Goal: Entertainment & Leisure: Consume media (video, audio)

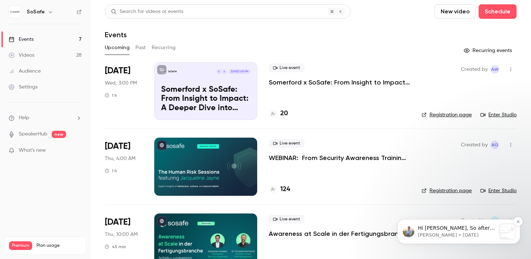
click at [463, 232] on p "[PERSON_NAME] • [DATE]" at bounding box center [457, 235] width 78 height 6
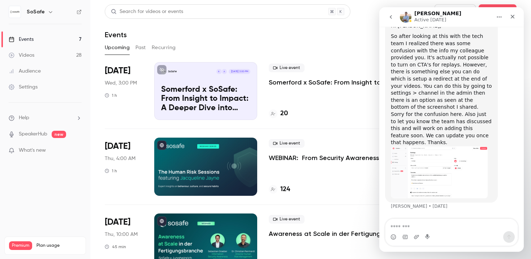
scroll to position [1000, 0]
click at [450, 172] on img "Tim says…" at bounding box center [438, 172] width 97 height 52
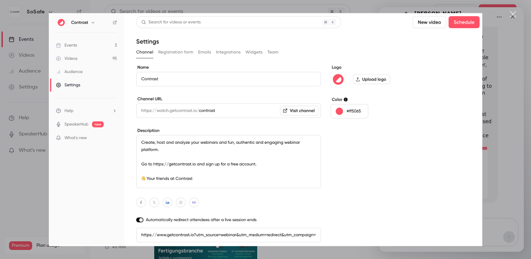
click at [514, 13] on div "Close" at bounding box center [512, 14] width 7 height 7
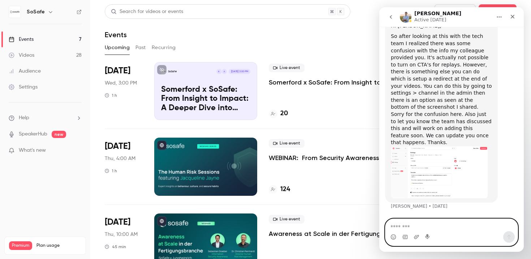
click at [417, 229] on textarea "Message…" at bounding box center [451, 225] width 132 height 12
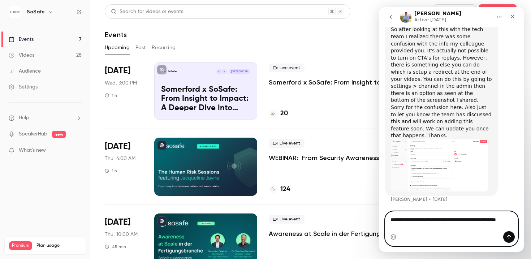
scroll to position [1007, 0]
type textarea "**********"
click at [425, 150] on img "Tim says…" at bounding box center [438, 165] width 97 height 52
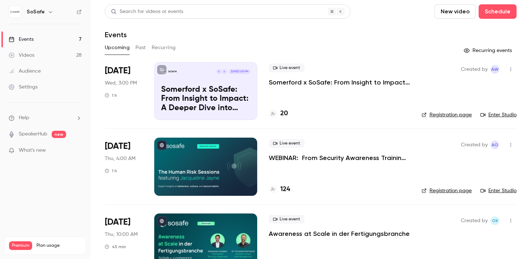
click at [57, 152] on p "What's new" at bounding box center [39, 151] width 61 height 8
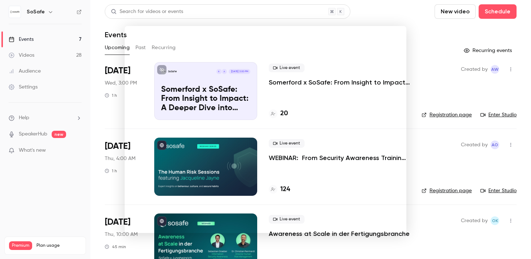
click at [83, 155] on div at bounding box center [265, 129] width 531 height 259
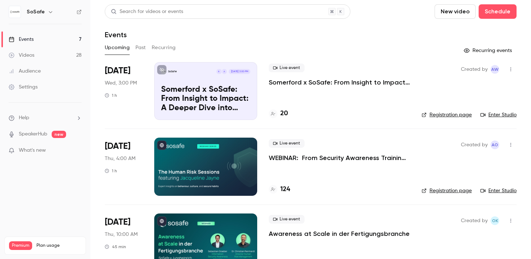
click at [53, 117] on li "Help" at bounding box center [45, 118] width 73 height 8
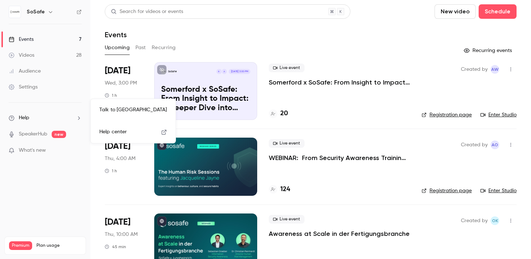
click at [128, 112] on link "Talk to [GEOGRAPHIC_DATA]" at bounding box center [132, 109] width 79 height 19
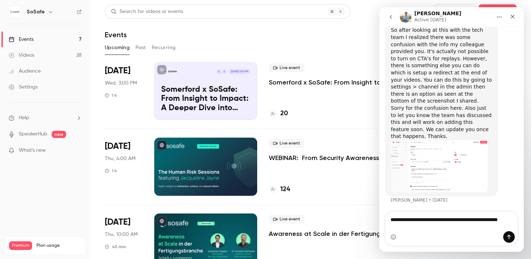
drag, startPoint x: 413, startPoint y: 226, endPoint x: 387, endPoint y: 227, distance: 26.0
click at [387, 227] on textarea "**********" at bounding box center [451, 220] width 132 height 19
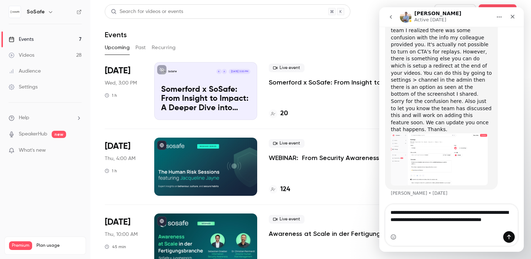
scroll to position [1014, 0]
type textarea "**********"
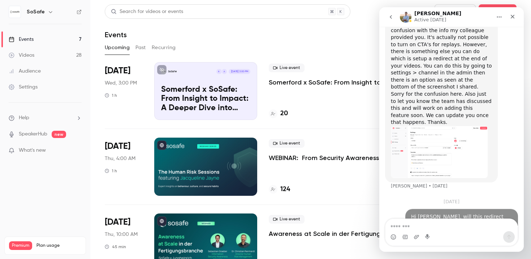
scroll to position [1046, 0]
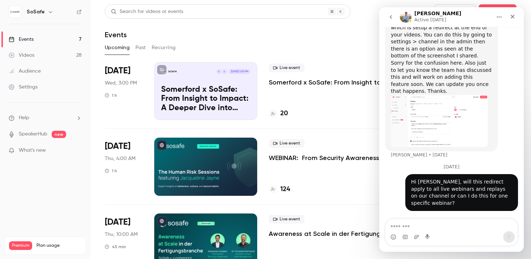
click at [30, 56] on div "Videos" at bounding box center [22, 55] width 26 height 7
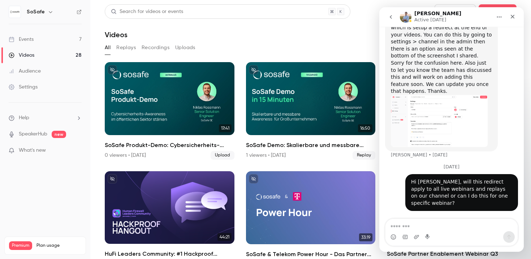
click at [21, 39] on div "Events" at bounding box center [21, 39] width 25 height 7
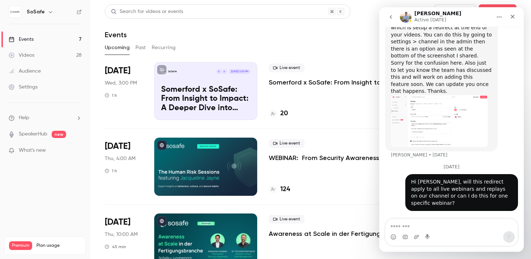
click at [141, 45] on button "Past" at bounding box center [140, 48] width 10 height 12
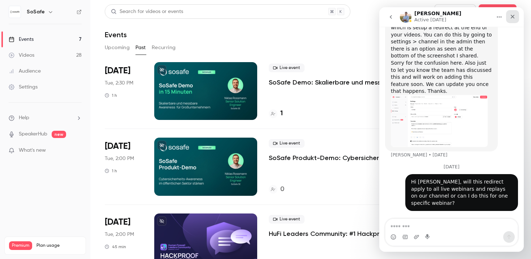
click at [509, 16] on icon "Close" at bounding box center [512, 17] width 6 height 6
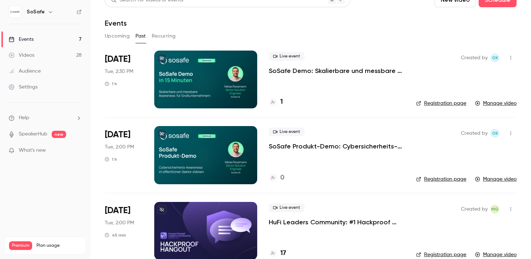
scroll to position [23, 0]
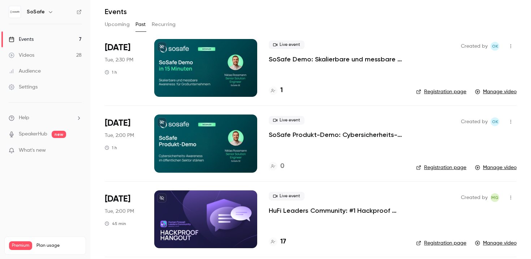
click at [339, 134] on p "SoSafe Produkt-Demo: Cybersicherheits-Awareness im öffentlichen Sektor stärken" at bounding box center [337, 134] width 136 height 9
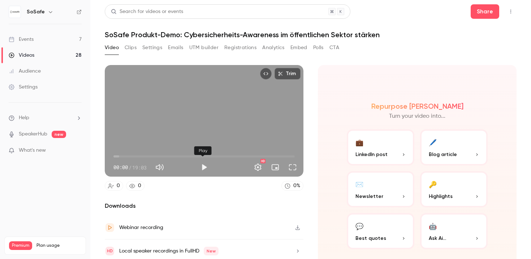
click at [204, 161] on button "Play" at bounding box center [204, 167] width 14 height 14
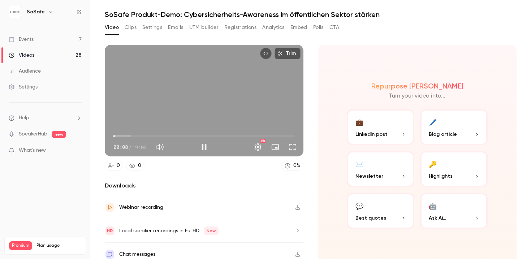
scroll to position [26, 0]
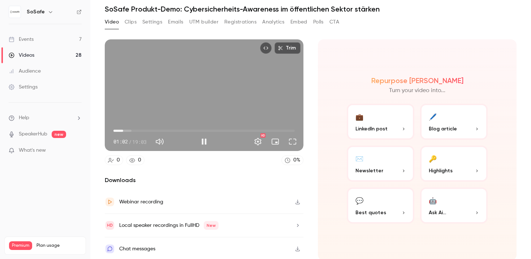
click at [123, 127] on span "01:02" at bounding box center [203, 131] width 181 height 12
drag, startPoint x: 137, startPoint y: 128, endPoint x: 141, endPoint y: 128, distance: 4.7
click at [138, 128] on span "01:02" at bounding box center [203, 131] width 181 height 12
click at [147, 128] on span "02:39" at bounding box center [203, 131] width 181 height 12
click at [164, 130] on span "03:37" at bounding box center [203, 131] width 181 height 12
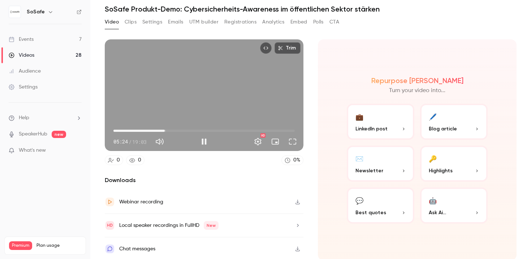
click at [174, 127] on span "05:24" at bounding box center [203, 131] width 181 height 12
click at [180, 128] on span "06:29" at bounding box center [203, 131] width 181 height 12
click at [186, 129] on span "07:42" at bounding box center [203, 131] width 181 height 12
click at [188, 130] on span "08:00" at bounding box center [189, 131] width 2 height 2
click at [192, 129] on span "08:26" at bounding box center [203, 131] width 181 height 12
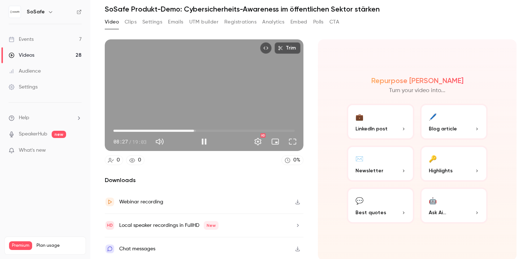
click at [195, 130] on span "08:27" at bounding box center [194, 131] width 2 height 2
click at [199, 130] on span "09:05" at bounding box center [200, 131] width 2 height 2
click at [202, 130] on span "09:26" at bounding box center [203, 131] width 2 height 2
click at [201, 130] on span "09:19" at bounding box center [202, 131] width 2 height 2
click at [205, 127] on span "09:47" at bounding box center [203, 131] width 181 height 12
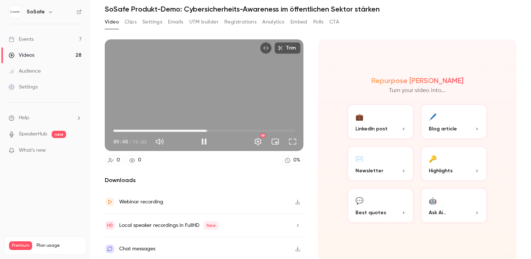
click at [206, 130] on span "09:48" at bounding box center [206, 131] width 2 height 2
click at [209, 130] on span "09:56" at bounding box center [208, 131] width 2 height 2
click at [211, 130] on span "10:10" at bounding box center [210, 131] width 2 height 2
click at [215, 128] on span "10:29" at bounding box center [203, 131] width 181 height 12
click at [219, 128] on span "11:17" at bounding box center [203, 131] width 181 height 12
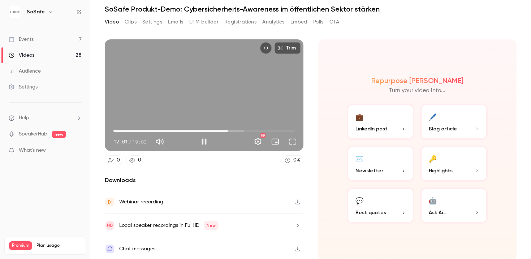
type input "***"
